Goal: Information Seeking & Learning: Learn about a topic

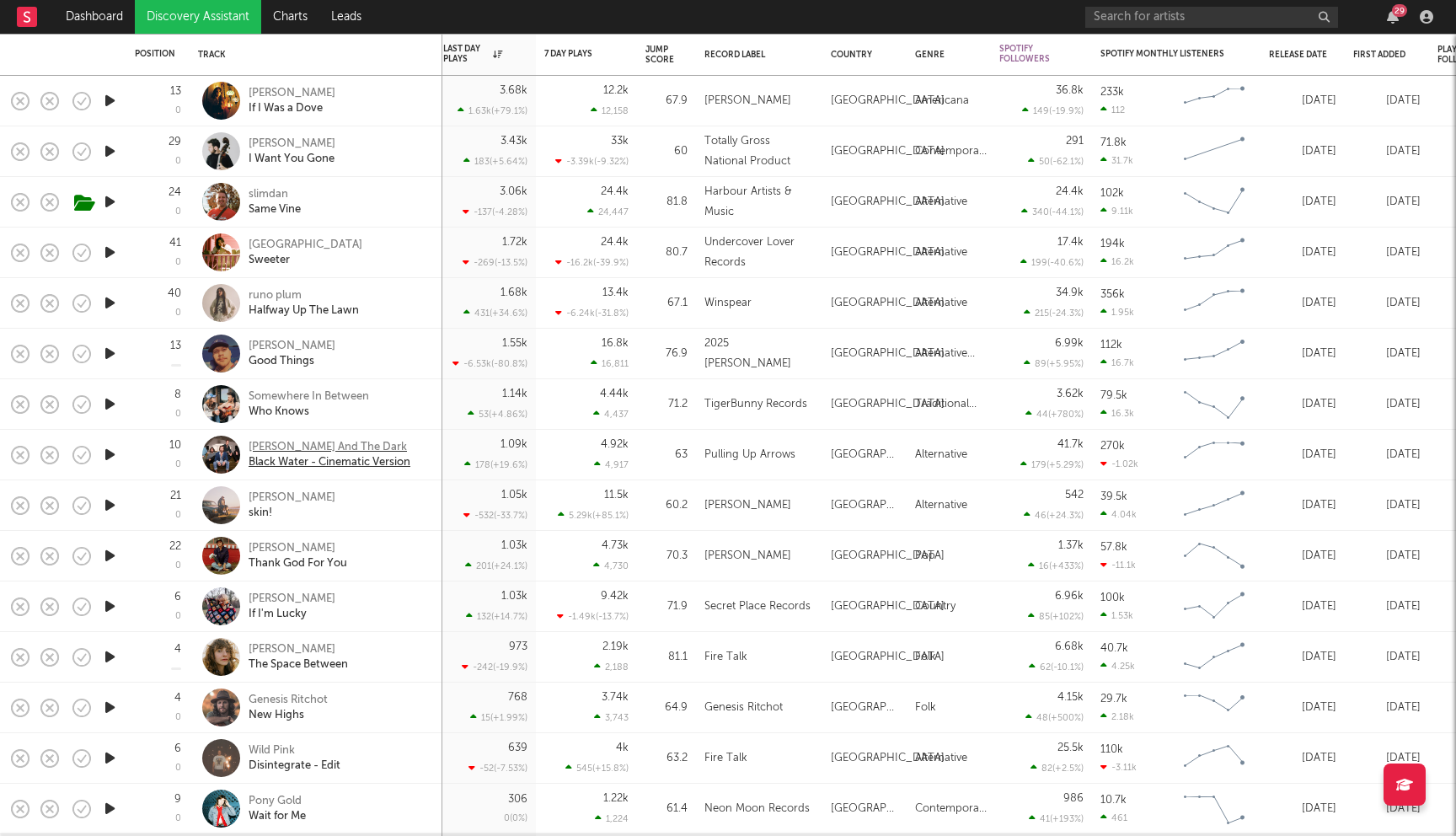
click at [278, 445] on div "Reuben And The Dark" at bounding box center [329, 446] width 161 height 15
click at [287, 602] on div "Meg McRee" at bounding box center [292, 599] width 87 height 15
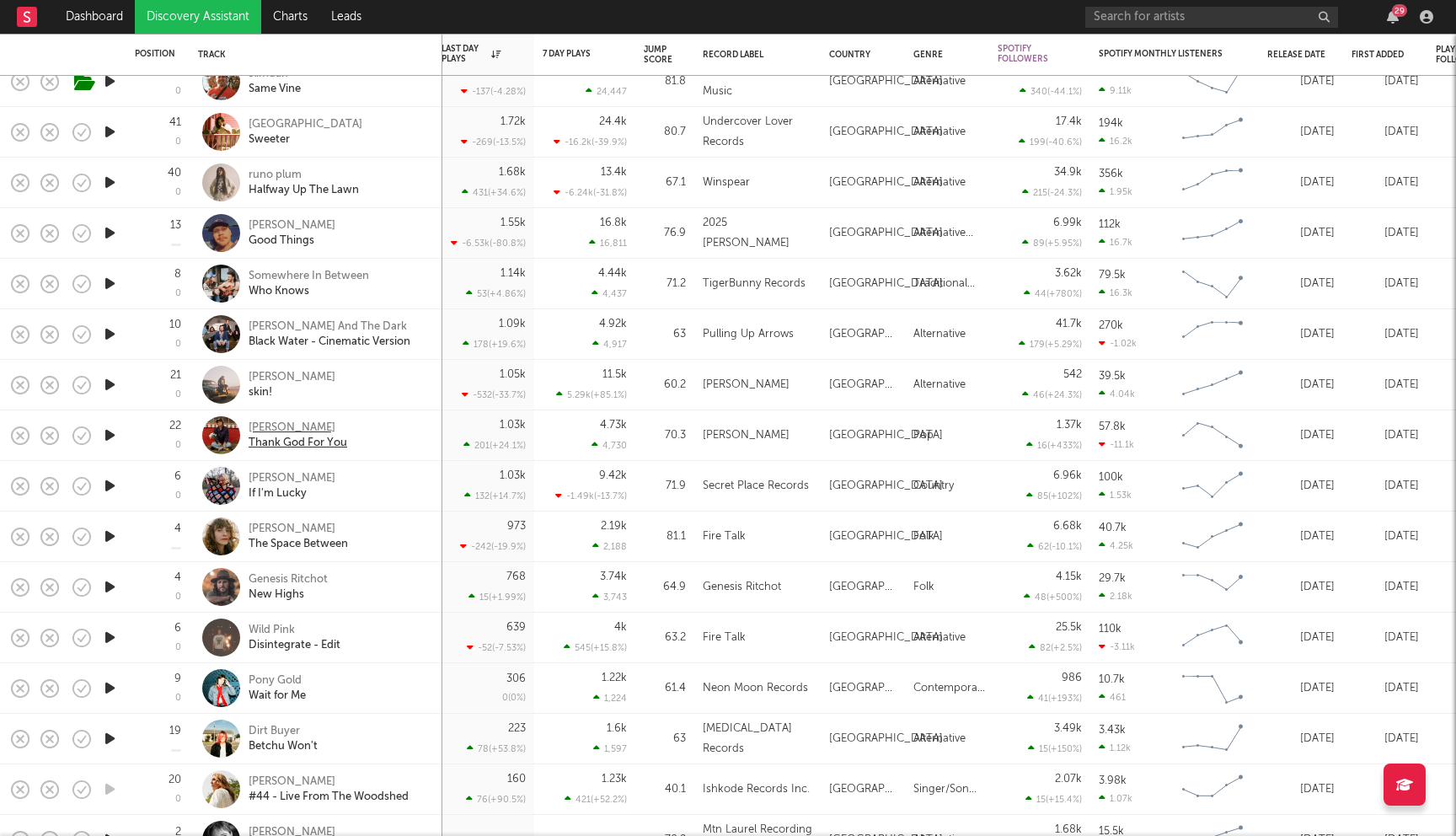
click at [285, 428] on div "Whitney Fenimore" at bounding box center [298, 427] width 99 height 15
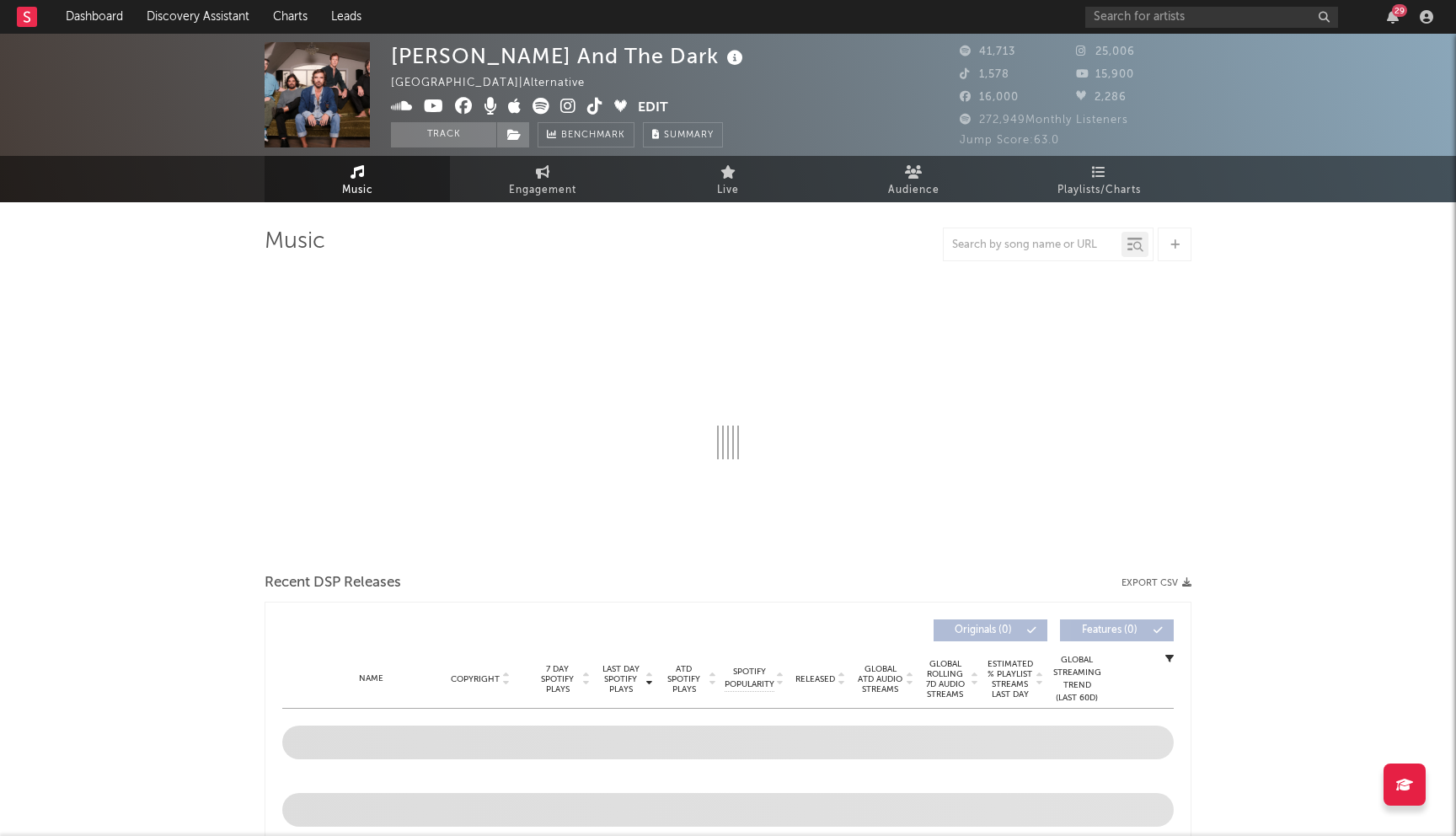
select select "6m"
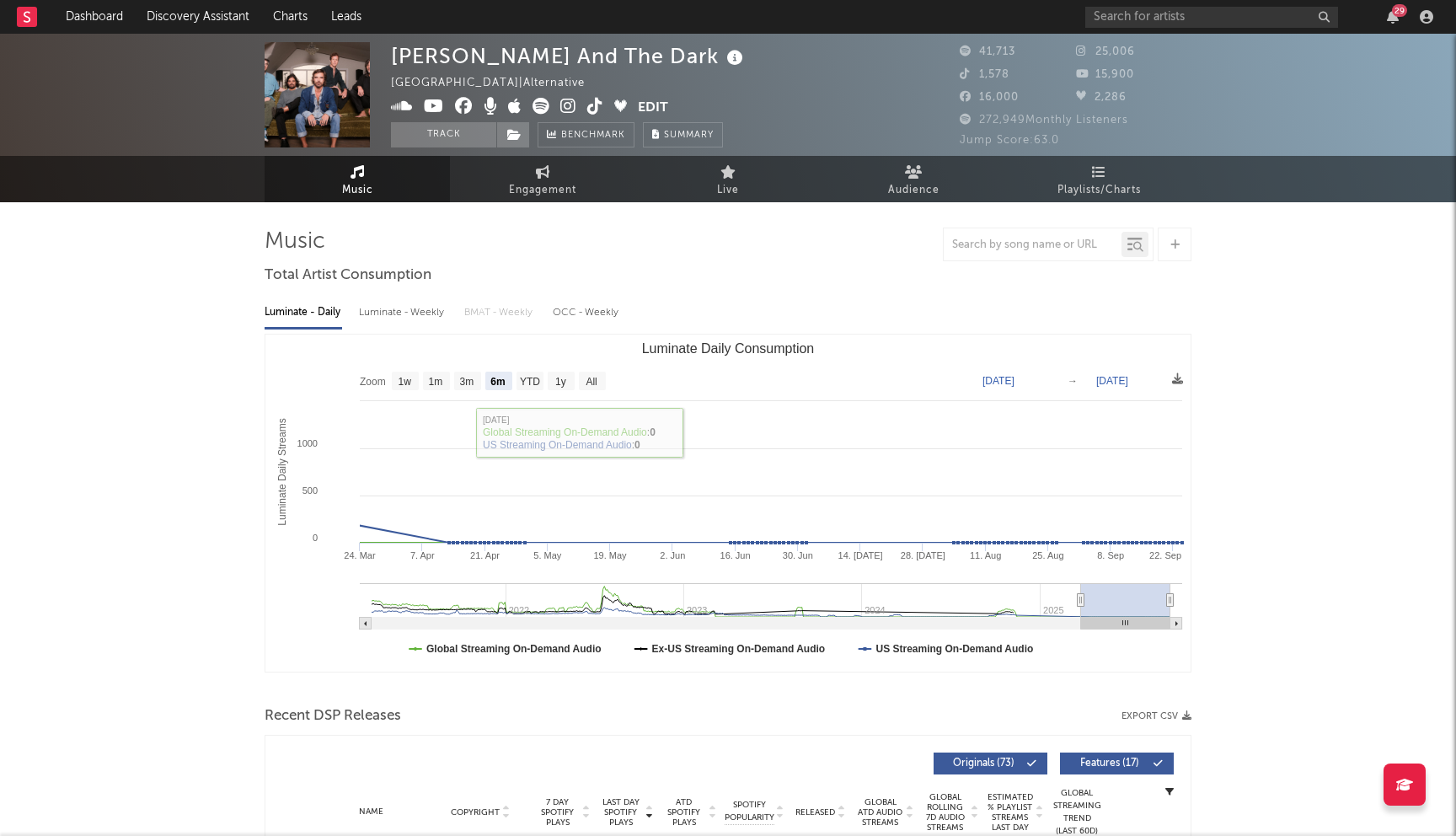
click at [466, 100] on icon at bounding box center [464, 106] width 18 height 17
click at [433, 110] on icon at bounding box center [434, 106] width 20 height 17
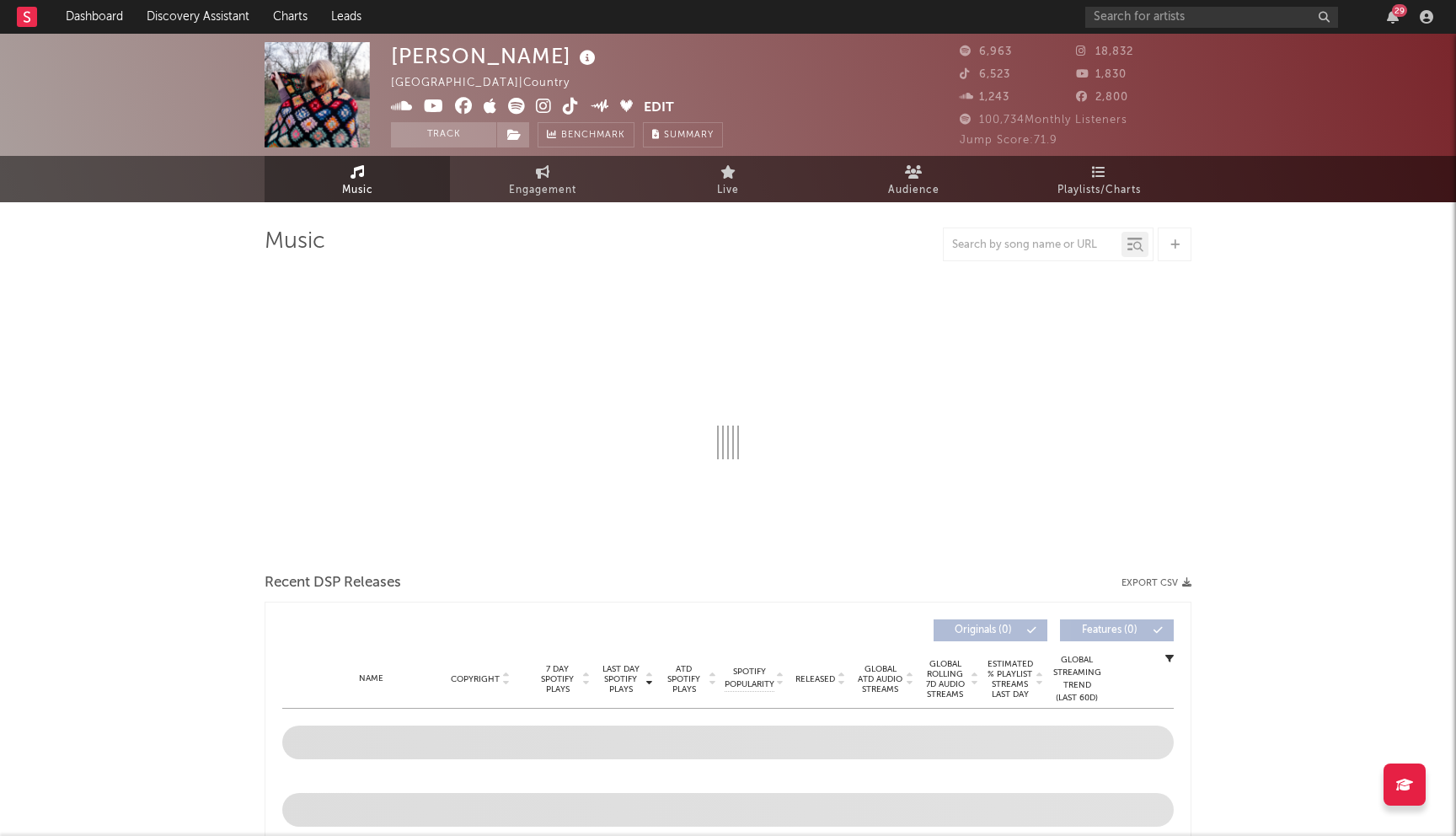
select select "6m"
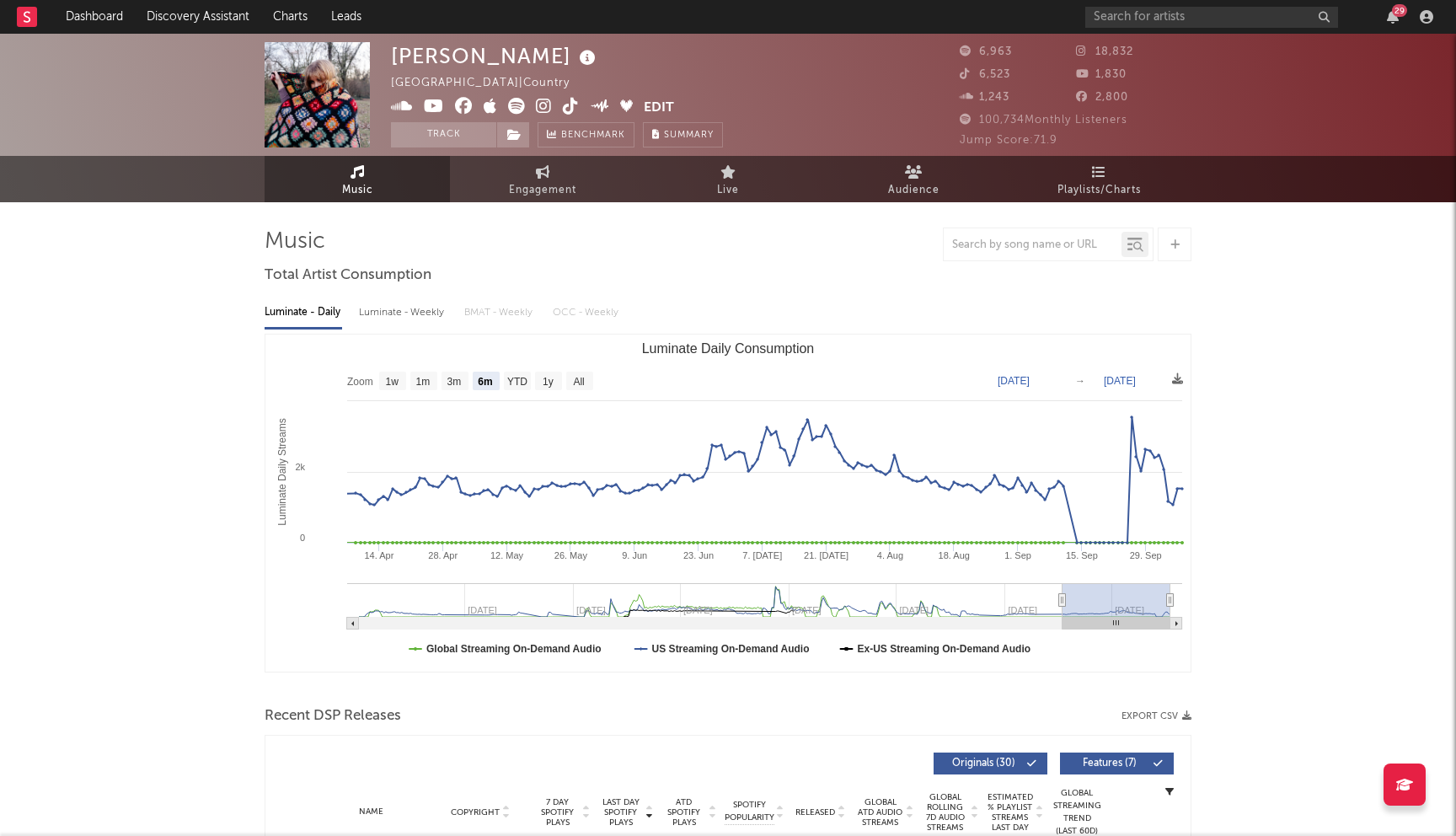
click at [466, 106] on icon at bounding box center [464, 106] width 18 height 17
click at [434, 107] on icon at bounding box center [434, 106] width 20 height 17
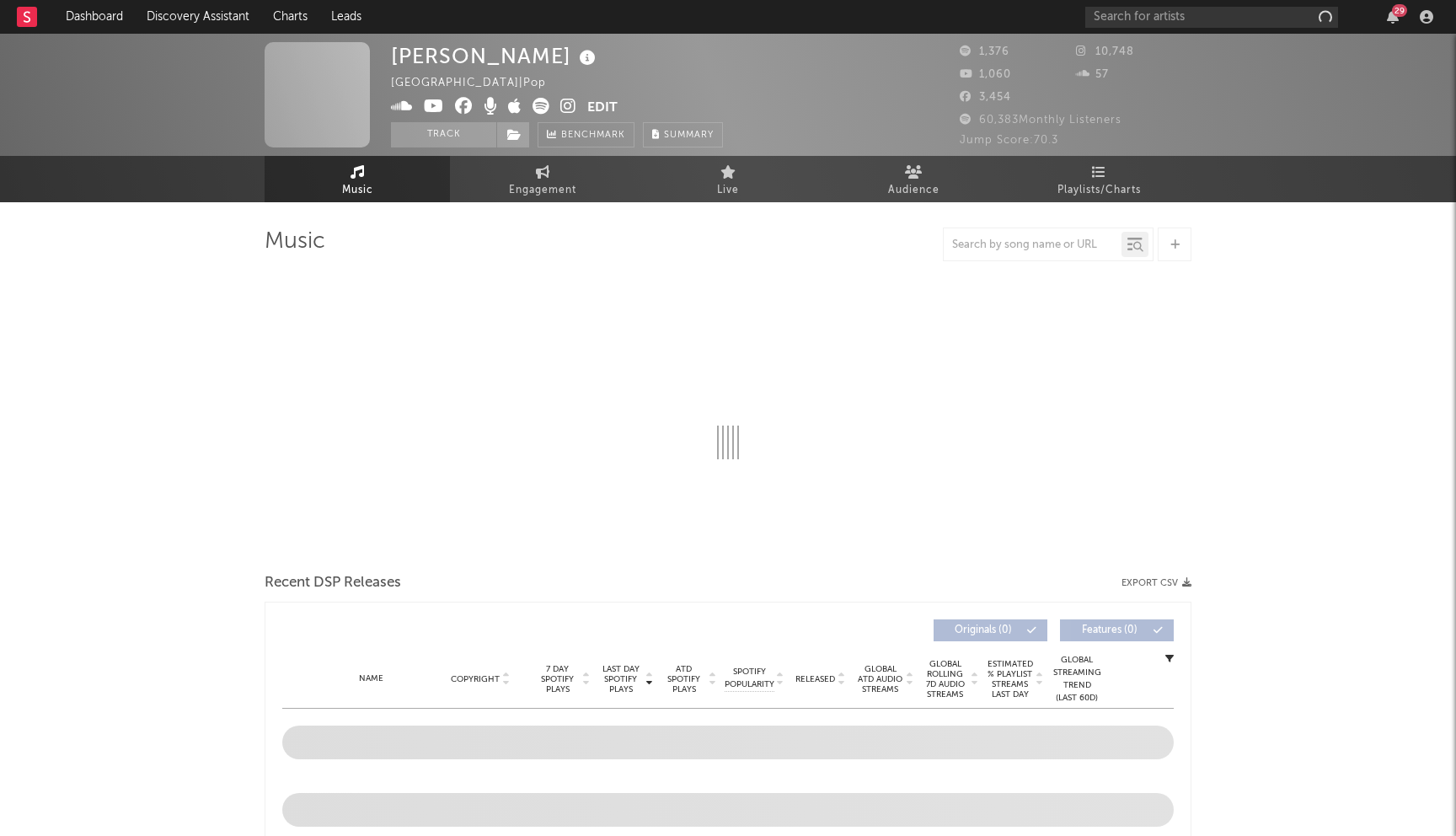
select select "1w"
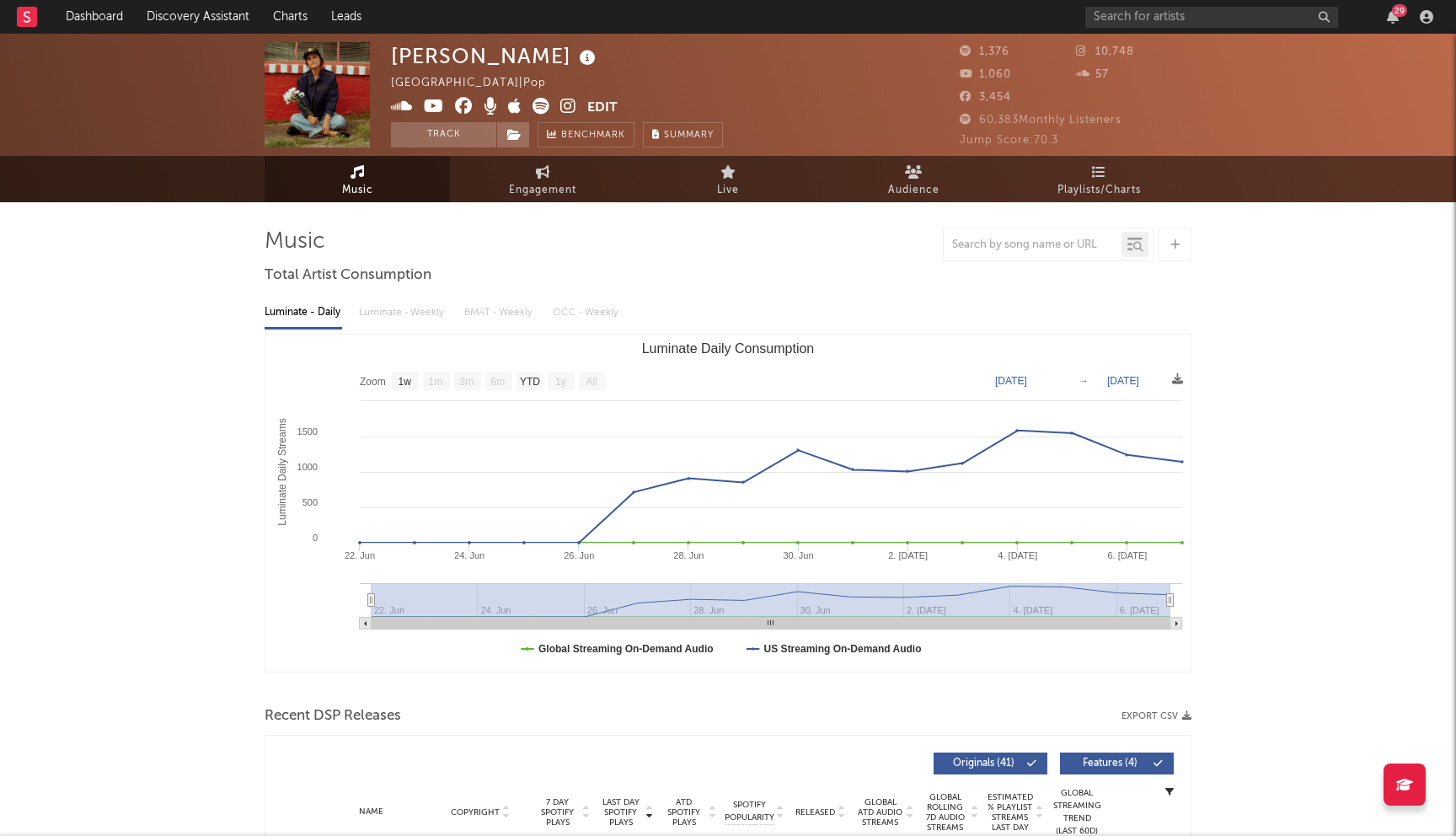
click at [464, 111] on icon at bounding box center [464, 106] width 18 height 17
click at [462, 108] on icon at bounding box center [464, 106] width 18 height 17
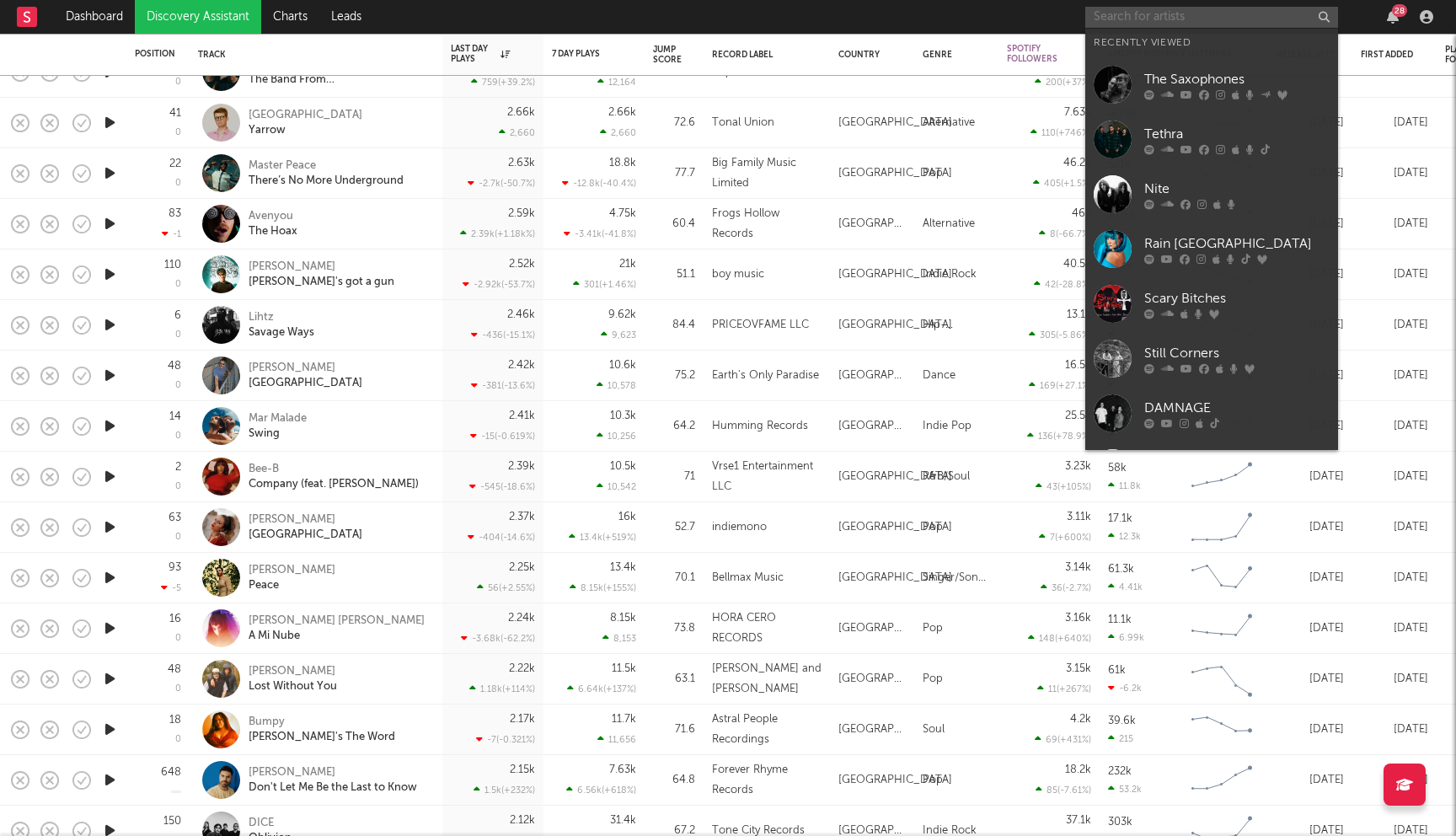
click at [1144, 11] on input "text" at bounding box center [1212, 17] width 252 height 21
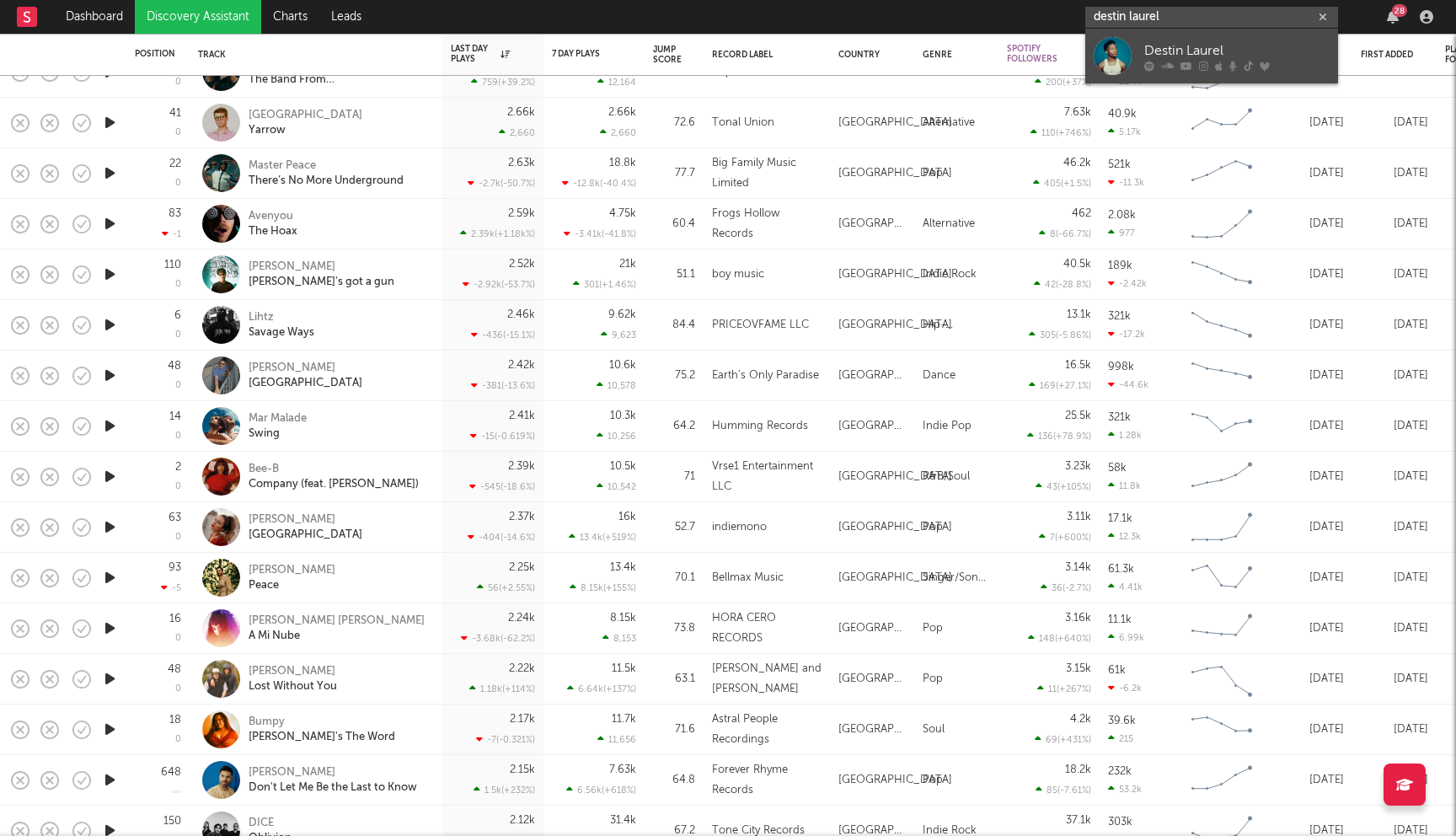
type input "destin laurel"
click at [1150, 48] on div "Destin Laurel" at bounding box center [1236, 50] width 185 height 20
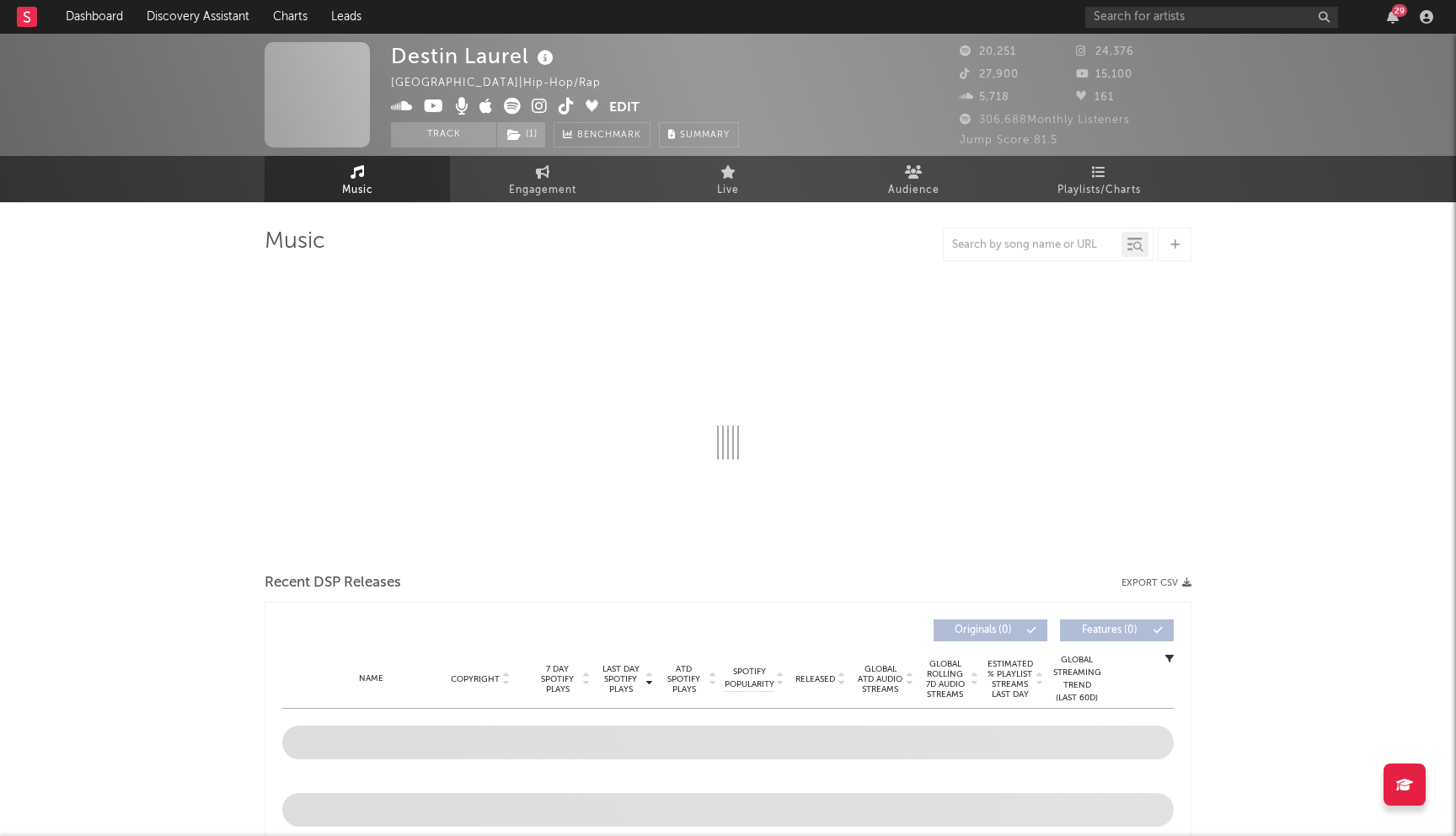
select select "6m"
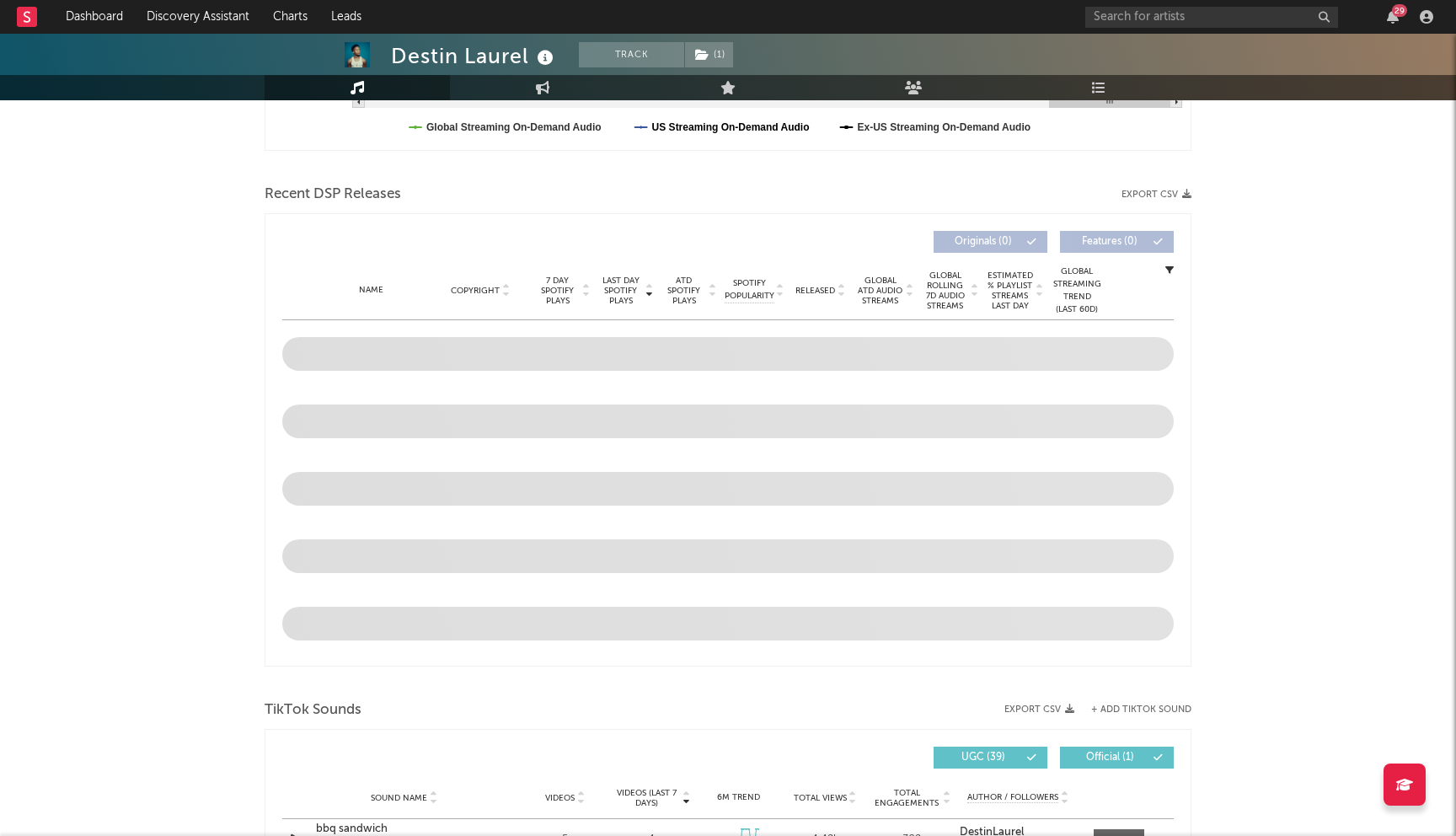
scroll to position [542, 0]
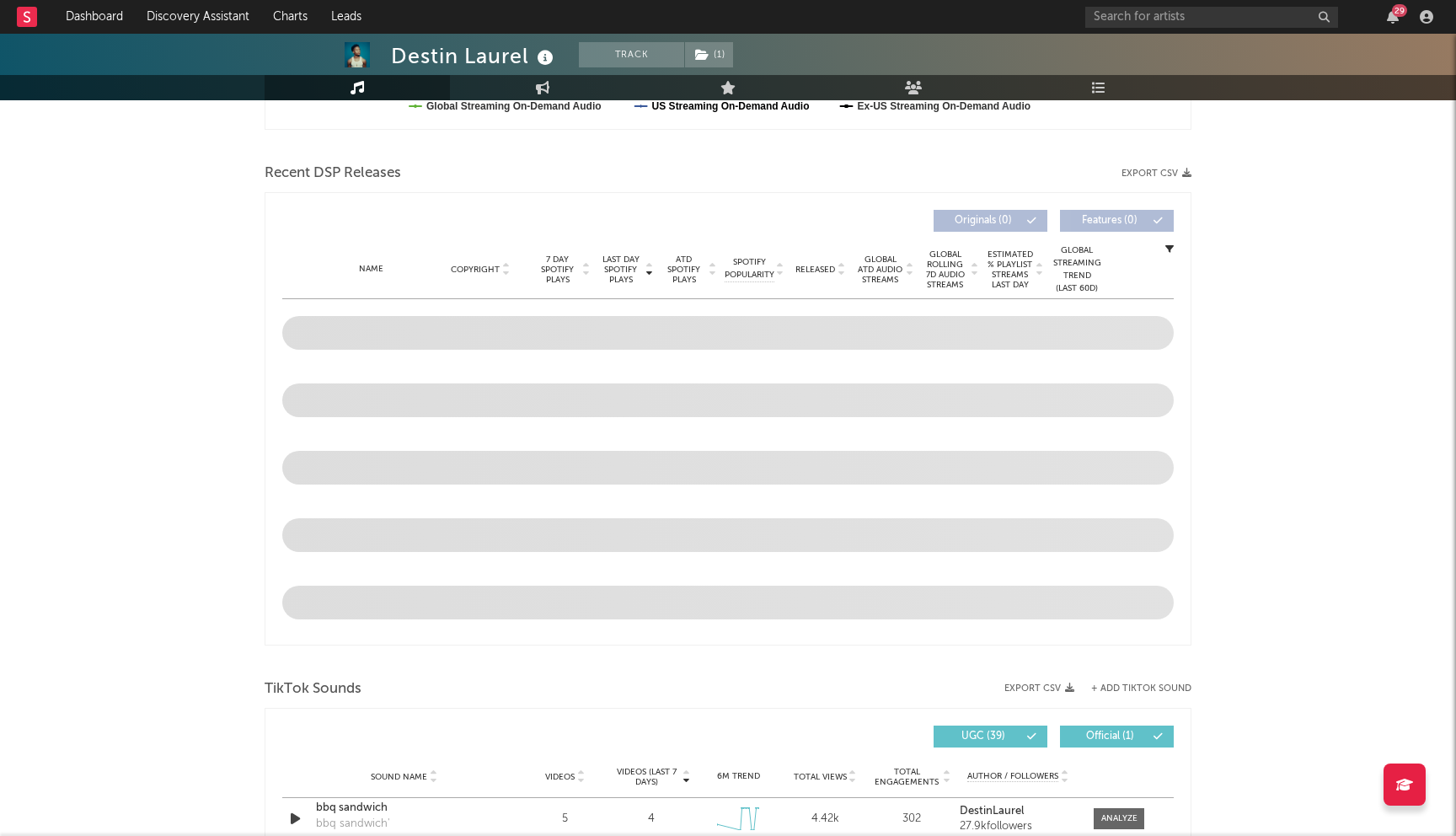
select select "6m"
